Goal: Task Accomplishment & Management: Manage account settings

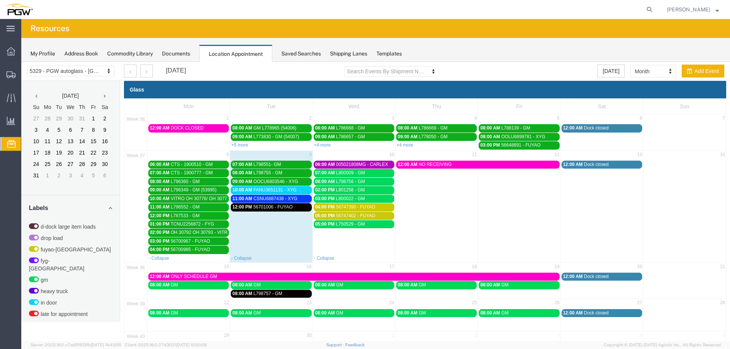
scroll to position [245, 0]
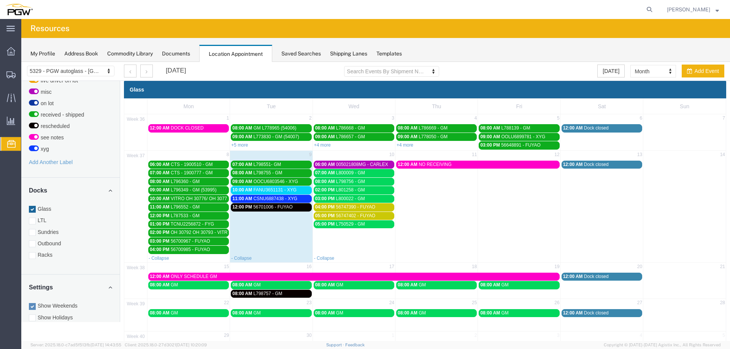
click at [263, 197] on span "CSNU6887438 - XYG" at bounding box center [275, 198] width 44 height 5
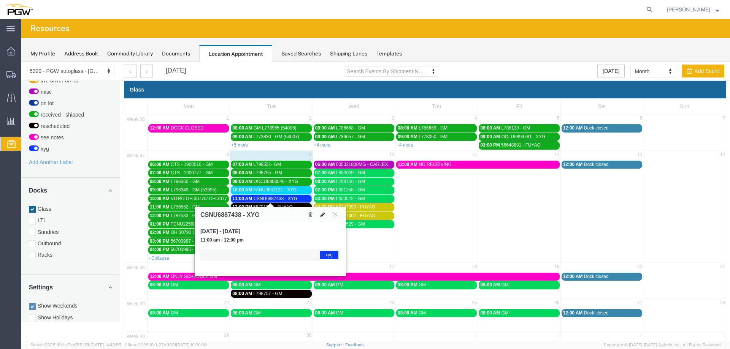
click at [321, 216] on icon at bounding box center [322, 214] width 5 height 5
select select "1"
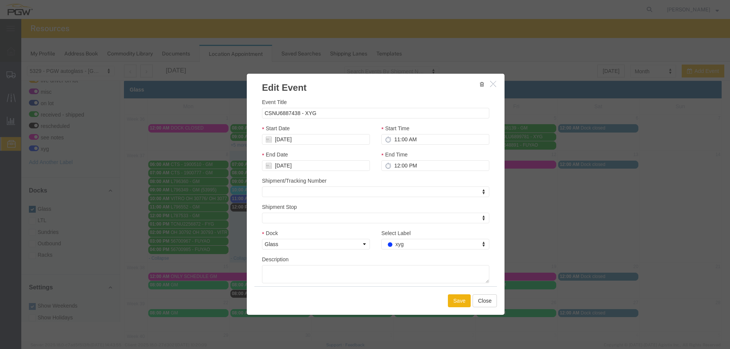
click at [393, 239] on div "Select Label xyg Select Label Select Label d-dock large item loads drop load fu…" at bounding box center [435, 239] width 108 height 21
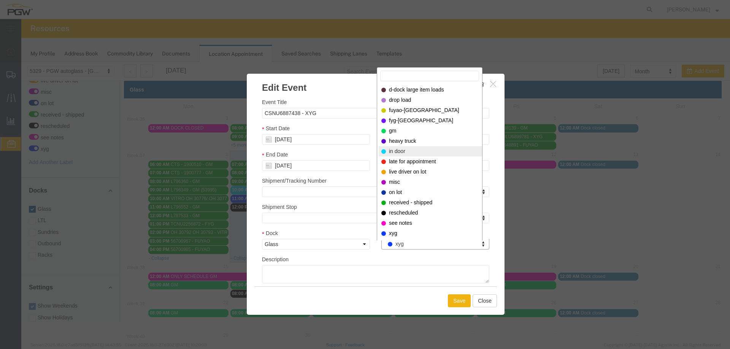
select select "220"
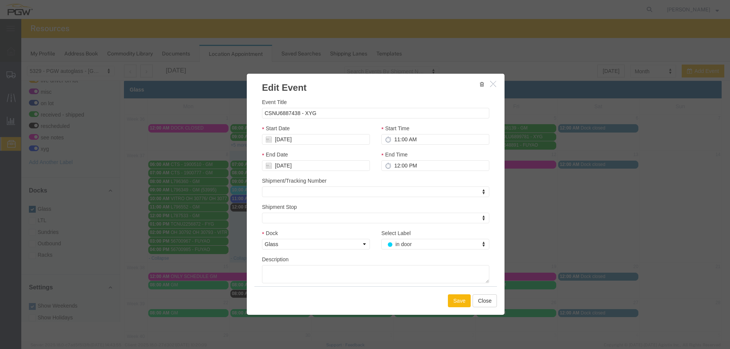
click at [454, 296] on button "Save" at bounding box center [459, 301] width 23 height 13
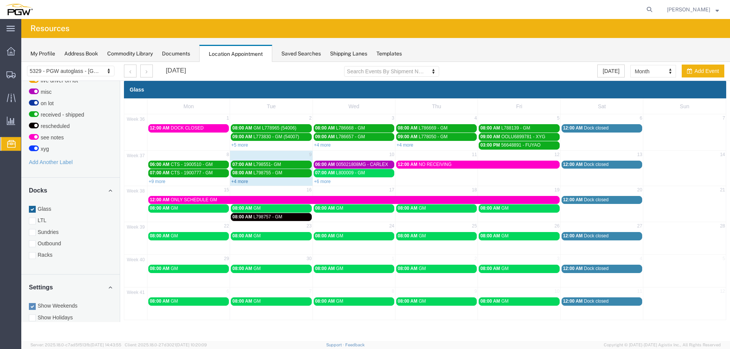
click at [234, 181] on link "+4 more" at bounding box center [239, 181] width 17 height 5
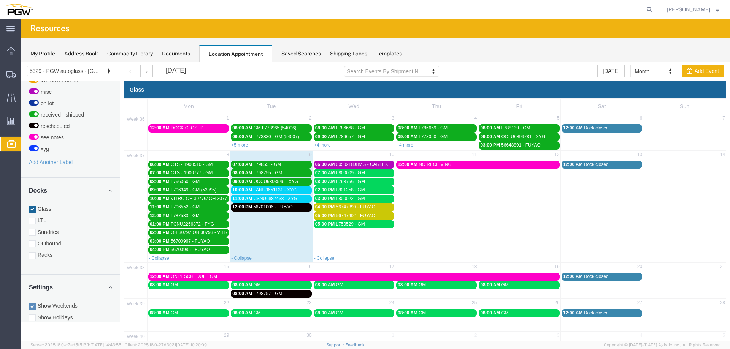
click at [250, 191] on span "10:00 AM" at bounding box center [242, 189] width 20 height 5
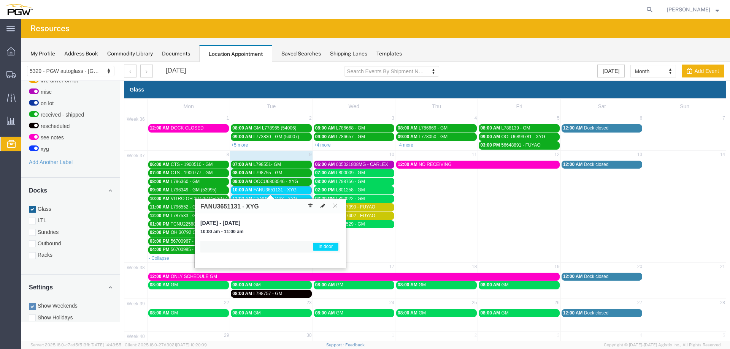
click at [325, 208] on button at bounding box center [322, 206] width 11 height 8
select select "1"
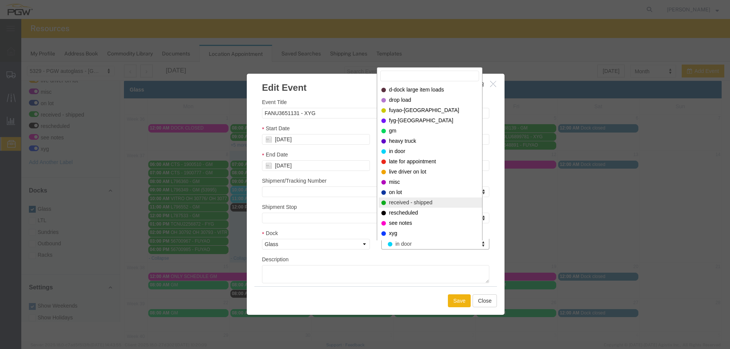
select select "200"
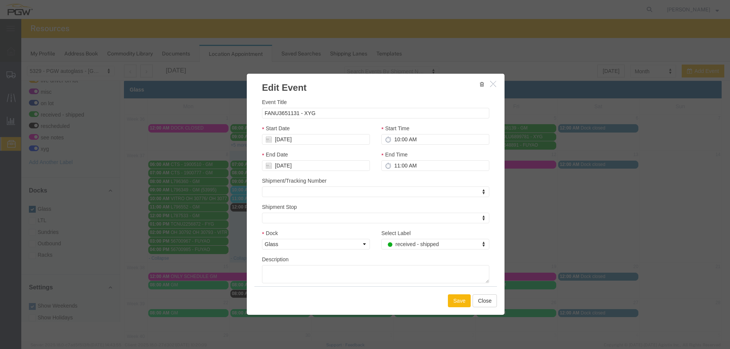
click at [449, 297] on button "Save" at bounding box center [459, 301] width 23 height 13
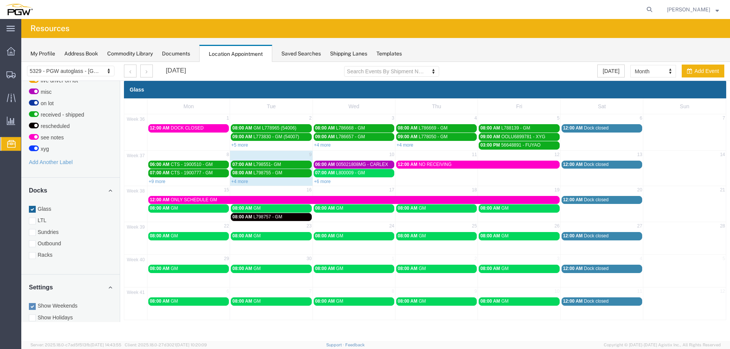
drag, startPoint x: 359, startPoint y: 154, endPoint x: 360, endPoint y: 147, distance: 7.4
click at [359, 154] on td "10" at bounding box center [353, 156] width 82 height 10
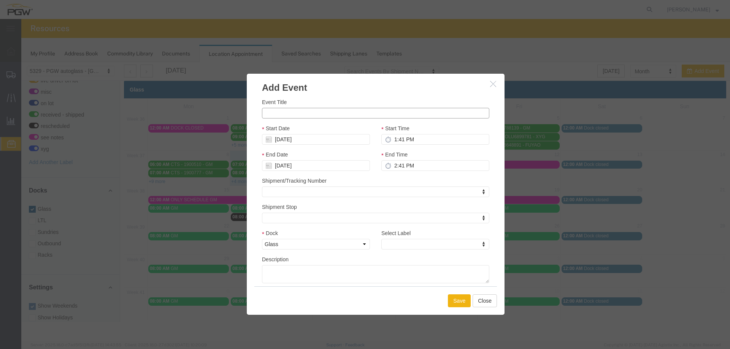
click at [326, 118] on input "Event Title" at bounding box center [375, 113] width 227 height 11
paste input "CSNU6324706"
type input "CSNU6324706 - XYG"
click at [393, 137] on input "1:41 PM" at bounding box center [435, 139] width 108 height 11
type input "9:00 AM"
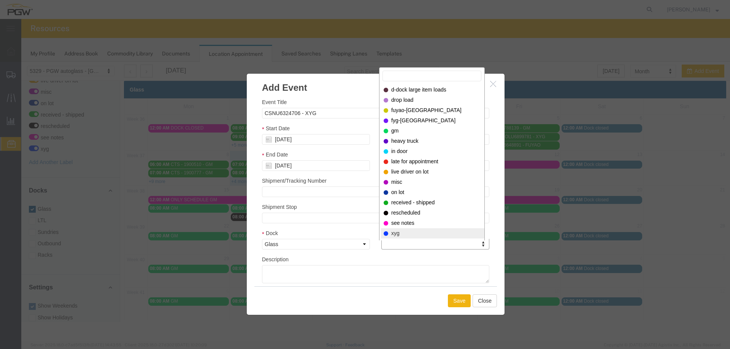
select select "12920"
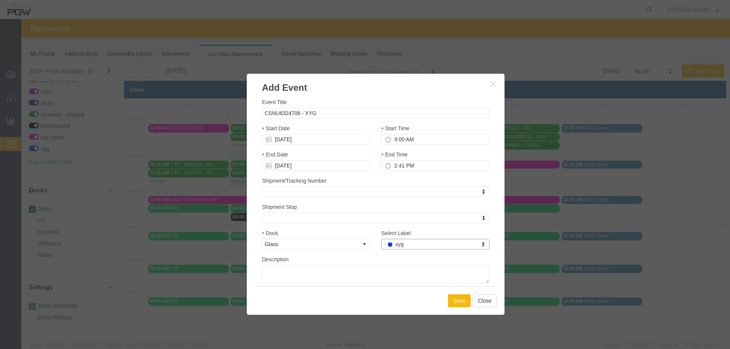
click at [455, 302] on button "Save" at bounding box center [459, 301] width 23 height 13
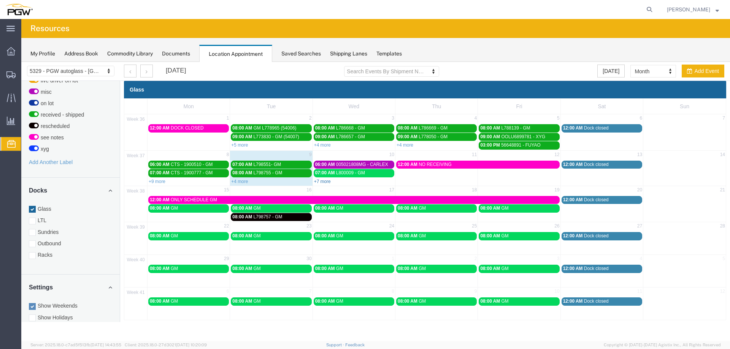
click at [325, 181] on link "+7 more" at bounding box center [322, 181] width 17 height 5
